Goal: Find specific page/section: Find specific page/section

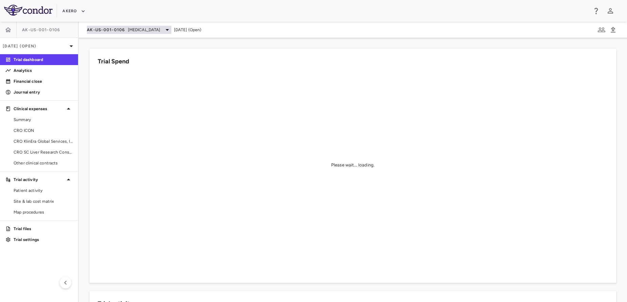
click at [123, 30] on span "AK-US-001-0106" at bounding box center [106, 29] width 38 height 5
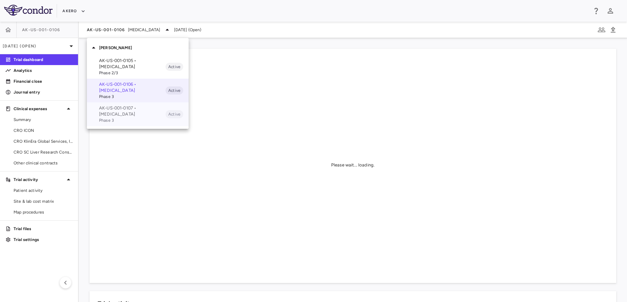
click at [117, 118] on span "Phase 3" at bounding box center [132, 120] width 67 height 6
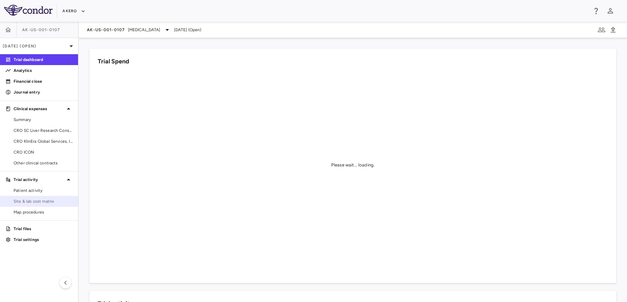
click at [30, 203] on span "Site & lab cost matrix" at bounding box center [43, 202] width 59 height 6
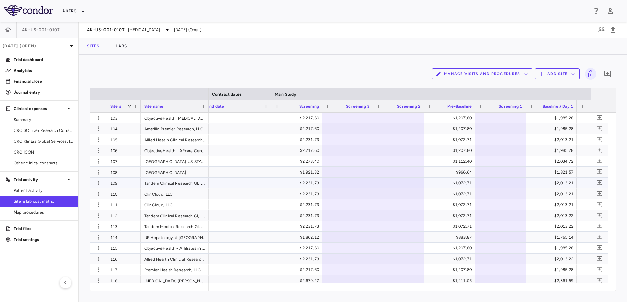
scroll to position [0, 701]
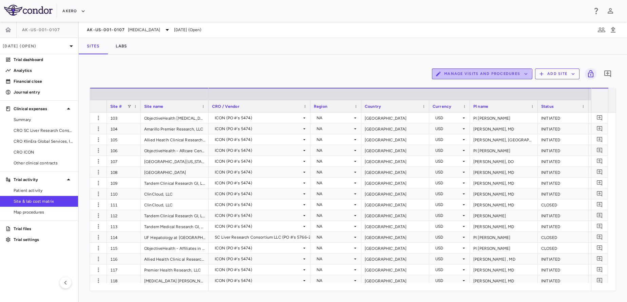
click at [465, 78] on button "Manage Visits and Procedures" at bounding box center [482, 74] width 100 height 11
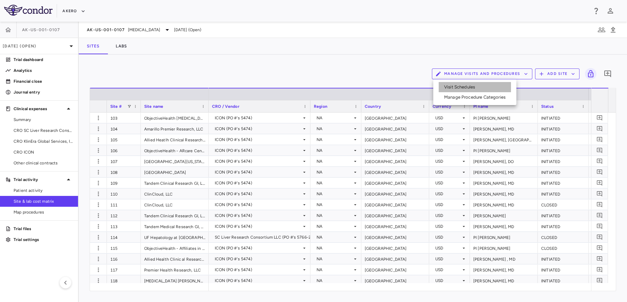
click at [451, 86] on li "Visit Schedules" at bounding box center [475, 87] width 72 height 10
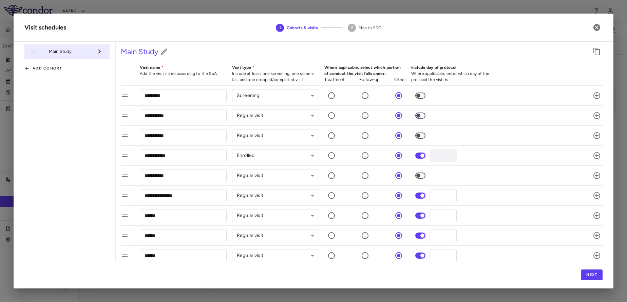
click at [124, 179] on icon at bounding box center [125, 176] width 8 height 8
click at [596, 25] on icon "button" at bounding box center [597, 27] width 7 height 7
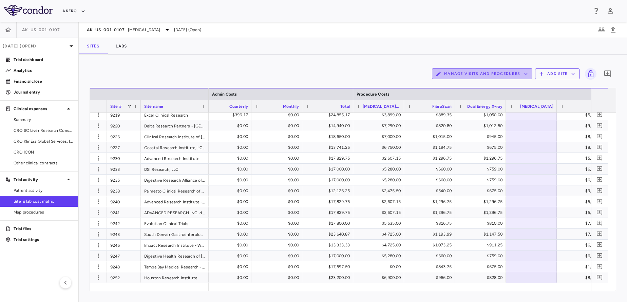
click at [484, 77] on button "Manage Visits and Procedures" at bounding box center [482, 74] width 100 height 11
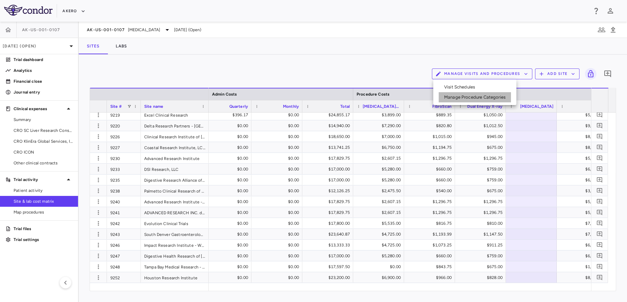
click at [474, 99] on li "Manage Procedure Categories" at bounding box center [475, 97] width 72 height 10
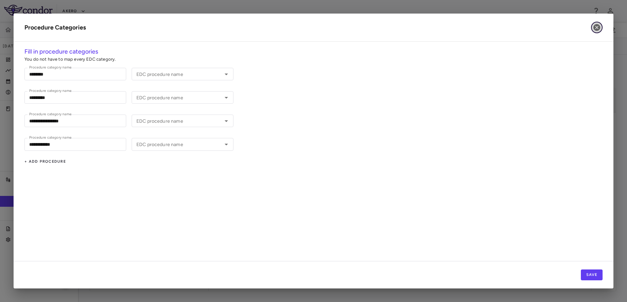
click at [597, 26] on icon "button" at bounding box center [597, 27] width 7 height 7
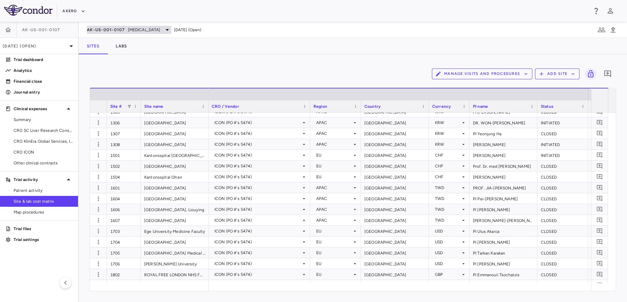
click at [108, 29] on span "AK-US-001-0107" at bounding box center [106, 29] width 38 height 5
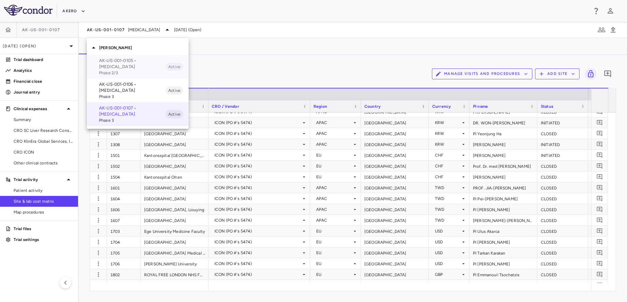
click at [114, 59] on p "AK-US-001-0105 • Nonalcoholic Steatohepatitis" at bounding box center [132, 64] width 67 height 12
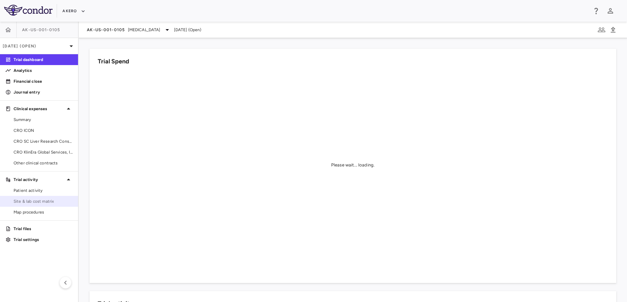
click at [17, 205] on link "Site & lab cost matrix" at bounding box center [39, 202] width 78 height 10
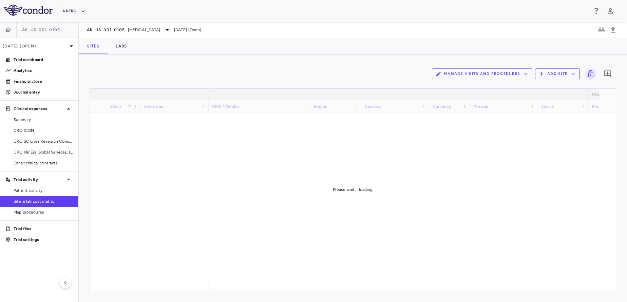
click at [418, 212] on div "Please wait... loading" at bounding box center [353, 189] width 526 height 203
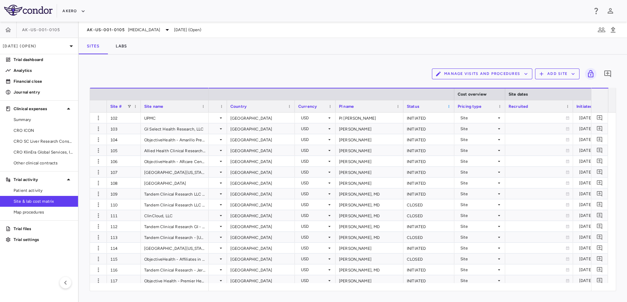
click at [448, 108] on span at bounding box center [449, 107] width 4 height 4
click at [440, 103] on div "Status" at bounding box center [426, 106] width 38 height 8
click at [440, 103] on div "Status 1" at bounding box center [426, 106] width 38 height 8
